Goal: Task Accomplishment & Management: Manage account settings

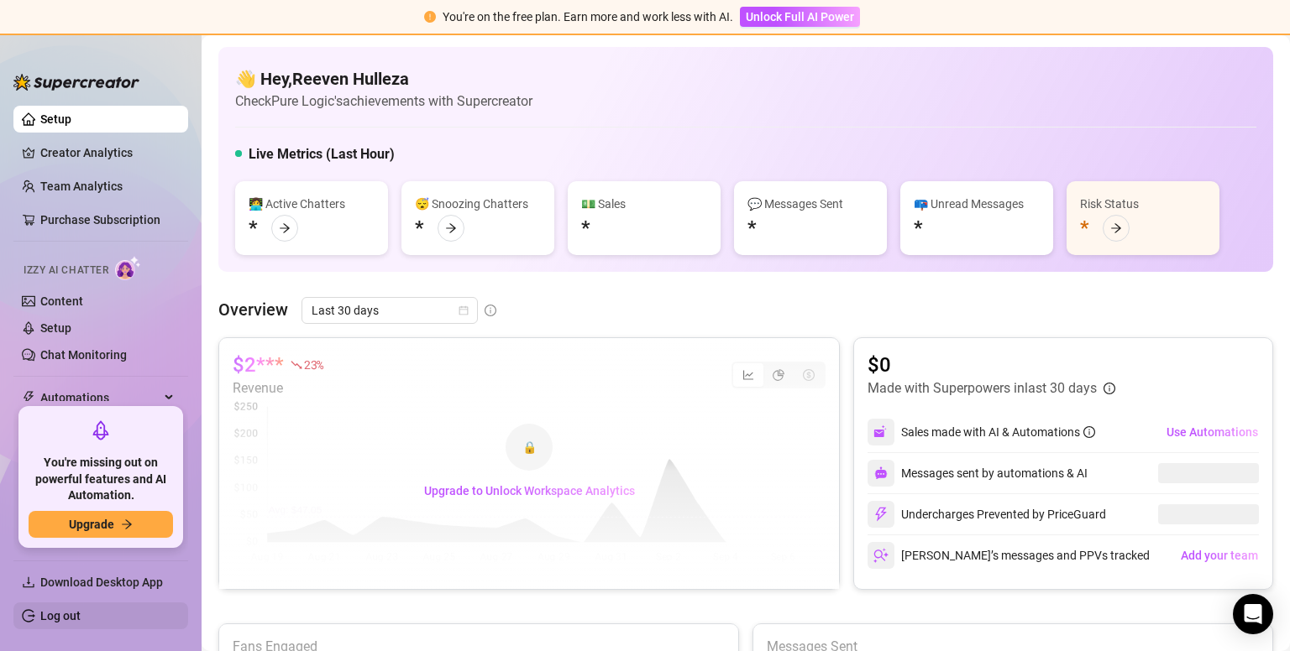
click at [42, 623] on link "Log out" at bounding box center [60, 616] width 40 height 13
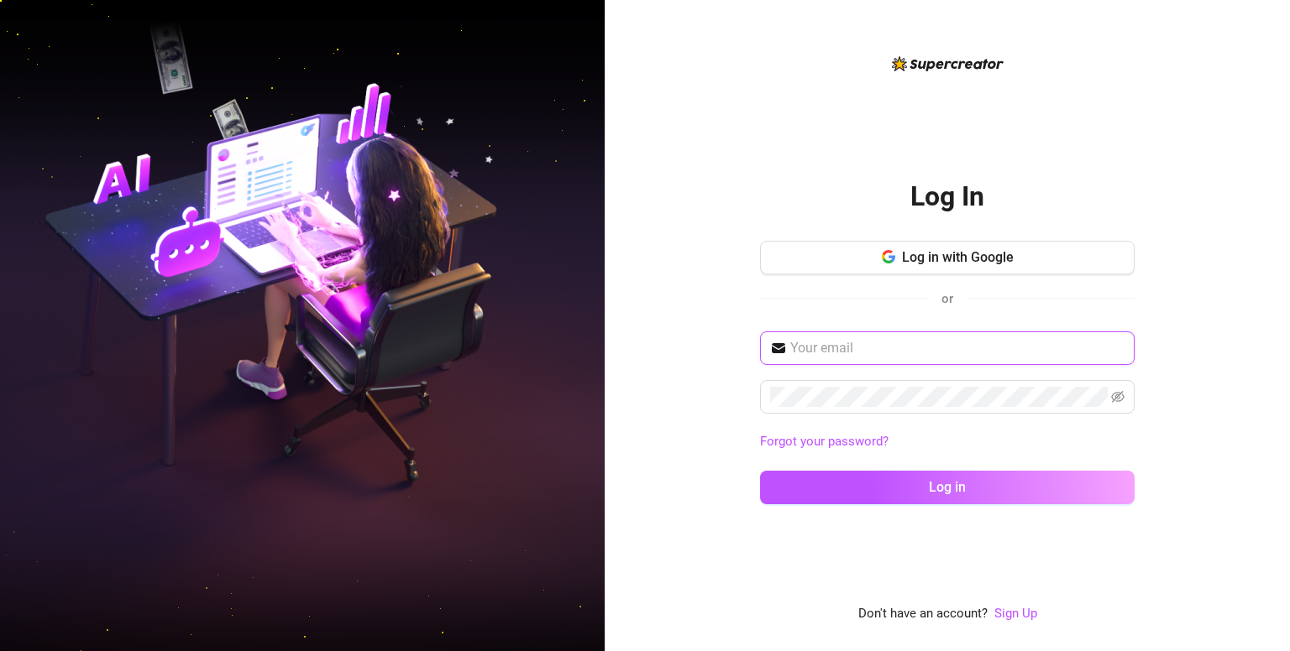
click at [845, 353] on input "text" at bounding box center [957, 348] width 334 height 20
click at [822, 355] on input "text" at bounding box center [957, 348] width 334 height 20
type input "reevenhulleza6@gmail.com"
click at [760, 471] on button "Log in" at bounding box center [947, 488] width 374 height 34
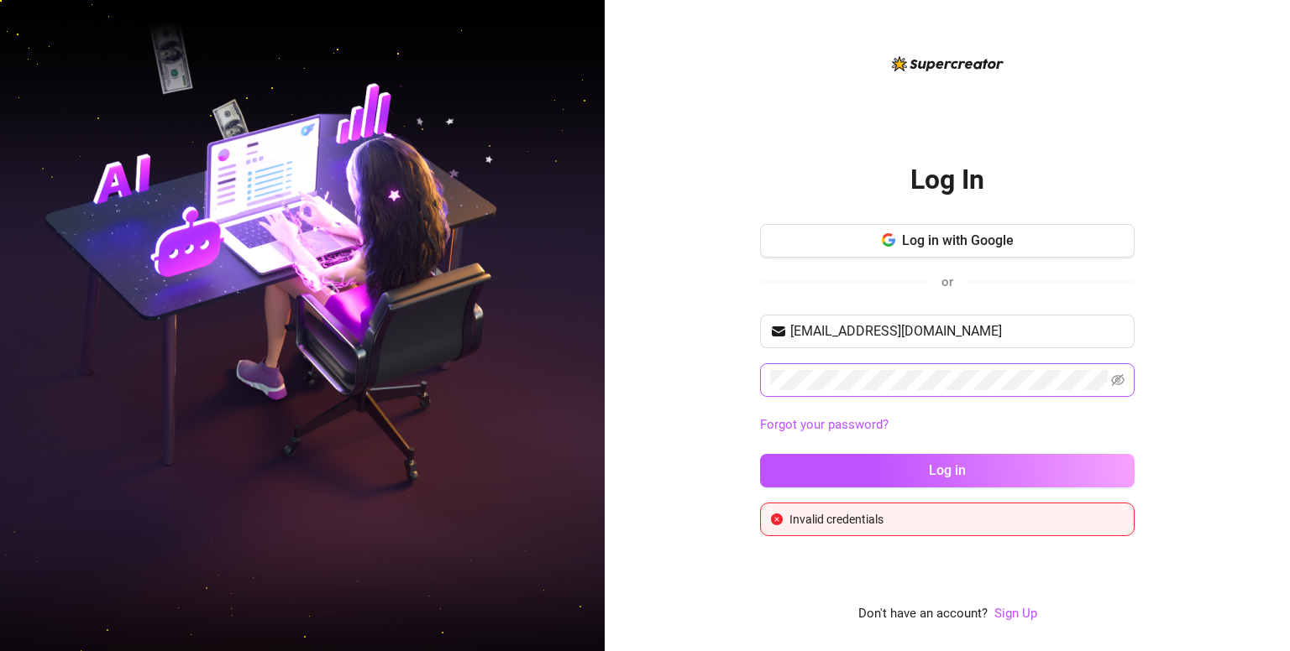
click at [1112, 390] on span at bounding box center [947, 381] width 374 height 34
click at [1113, 383] on span at bounding box center [947, 381] width 374 height 34
click at [1113, 383] on icon "eye-invisible" at bounding box center [1118, 380] width 13 height 12
click at [760, 454] on button "Log in" at bounding box center [947, 471] width 374 height 34
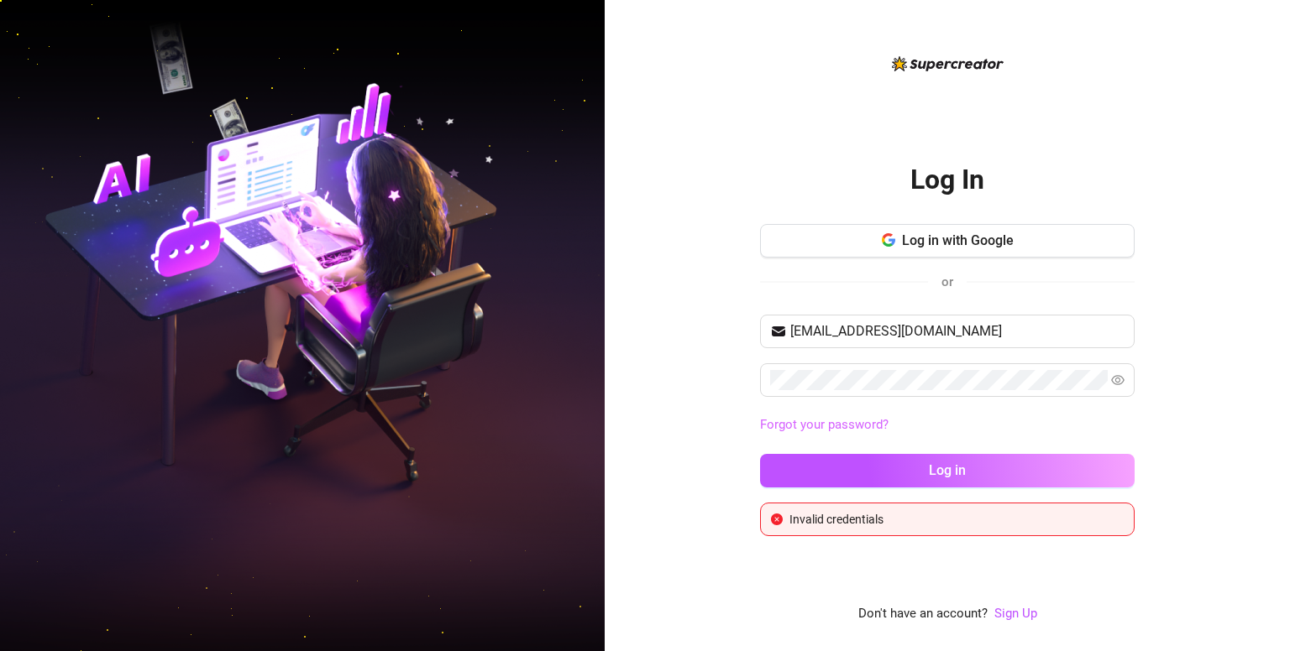
click at [801, 423] on link "Forgot your password?" at bounding box center [824, 424] width 128 height 15
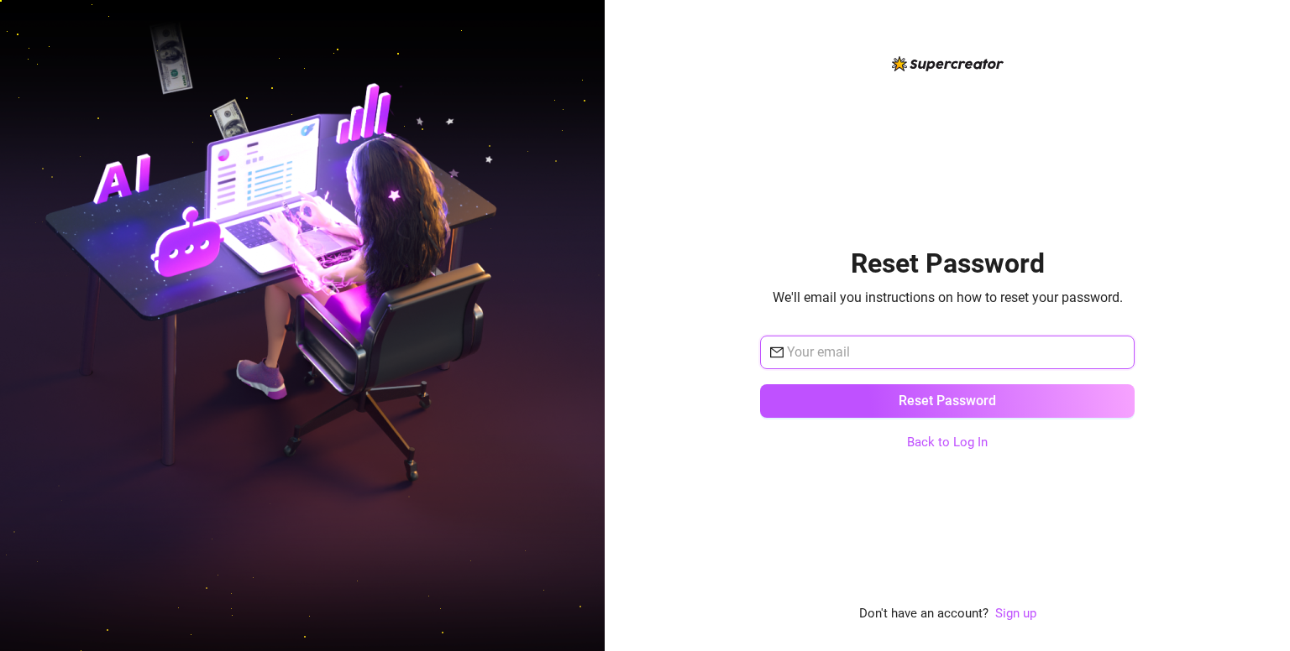
click at [862, 353] on input "text" at bounding box center [956, 353] width 338 height 20
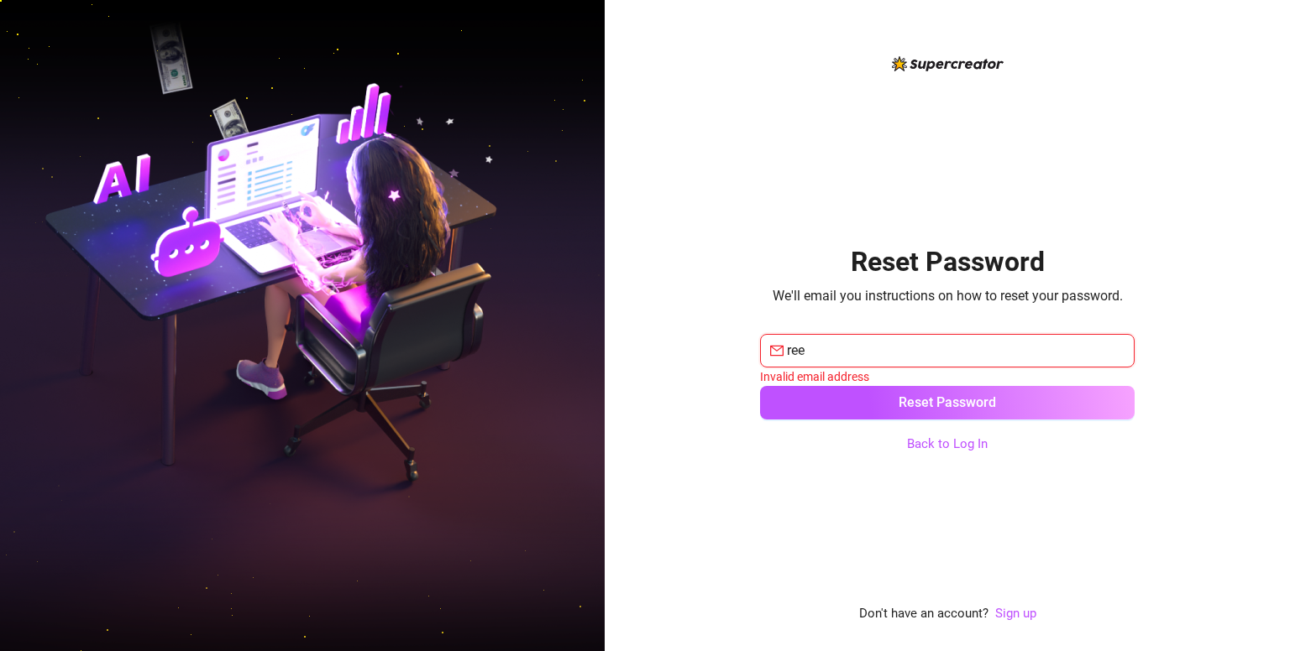
type input "reevenhulleza6@gmail.com"
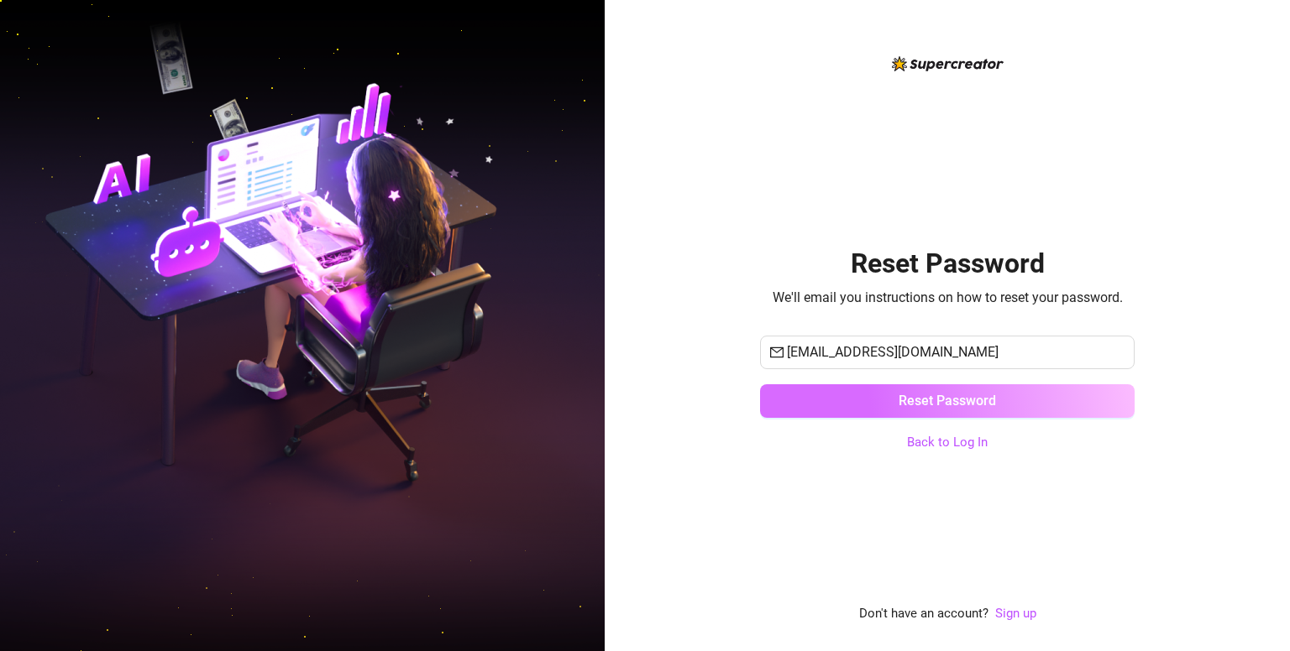
click at [954, 391] on button "Reset Password" at bounding box center [947, 402] width 374 height 34
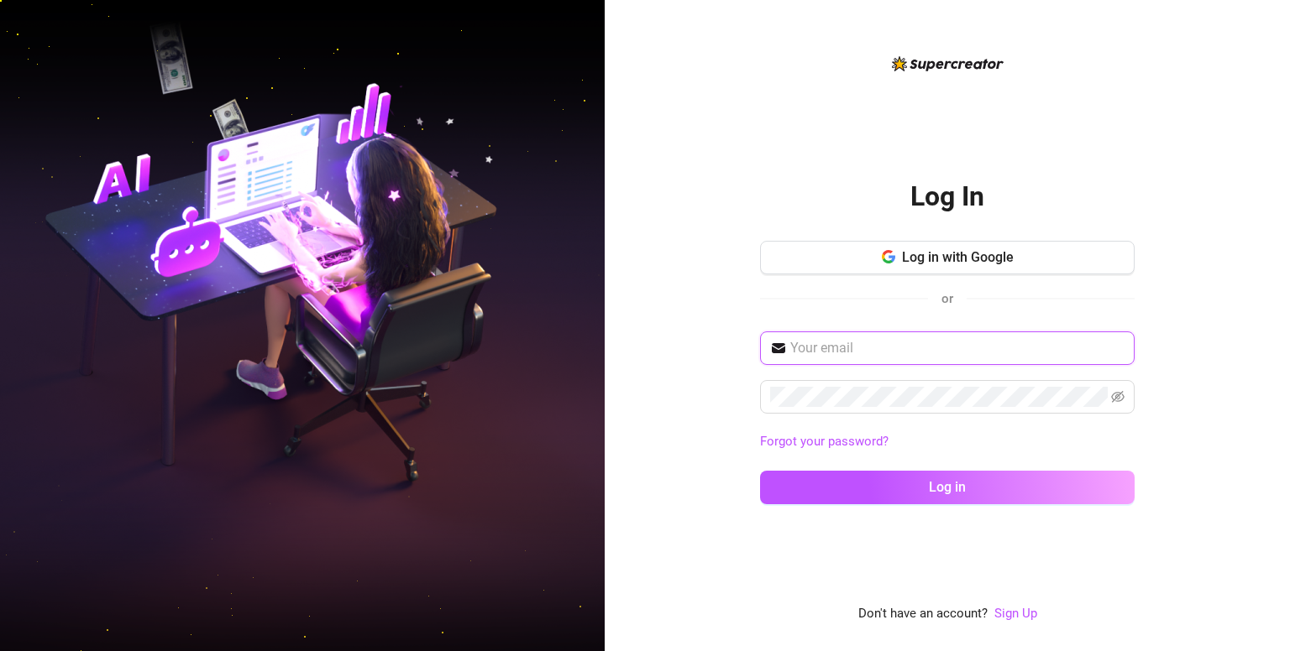
click at [860, 338] on input "text" at bounding box center [957, 348] width 334 height 20
type input "reevenhulleza6@gmail.com"
click at [760, 471] on button "Log in" at bounding box center [947, 488] width 374 height 34
